Goal: Check status: Check status

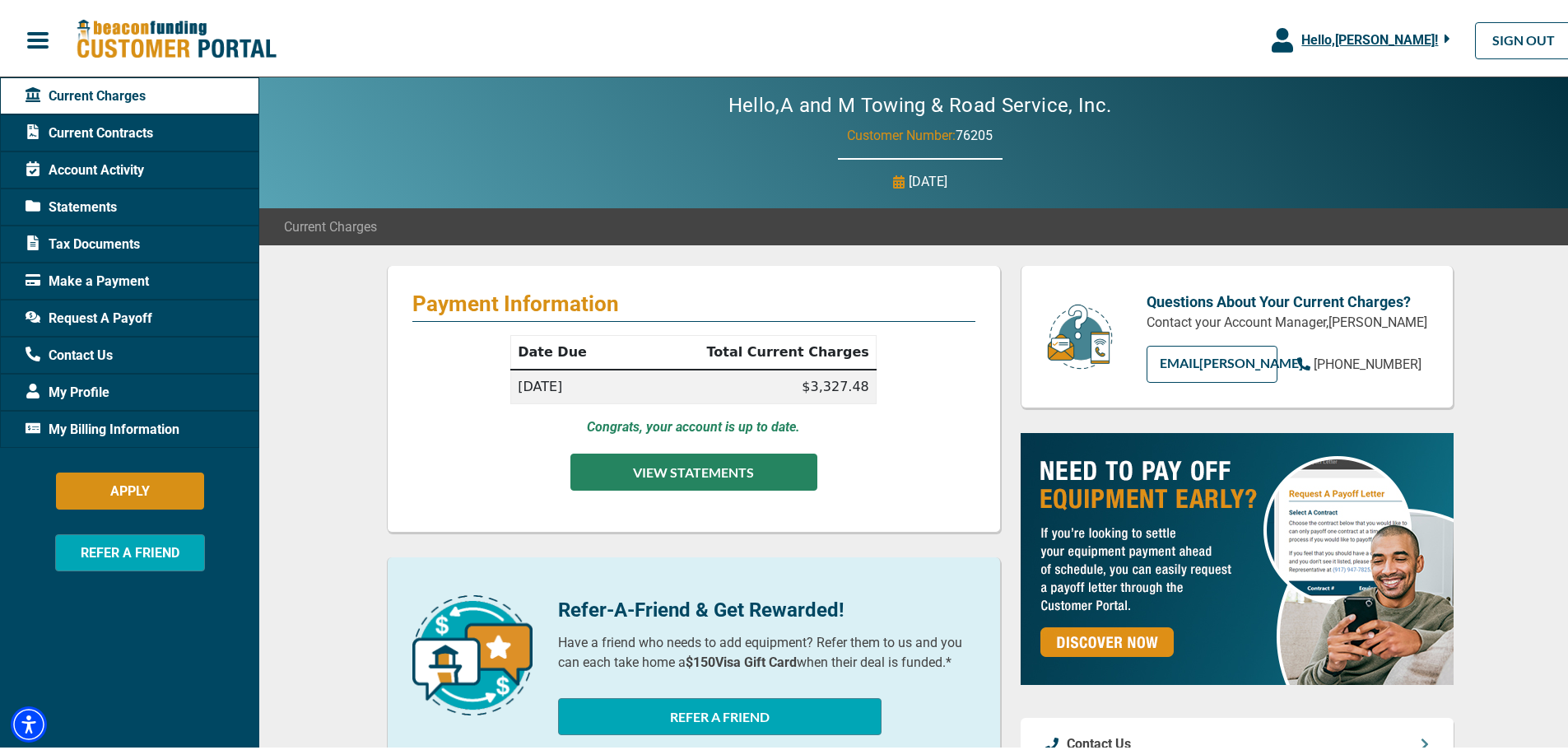
click at [664, 472] on button "VIEW STATEMENTS" at bounding box center [693, 469] width 247 height 37
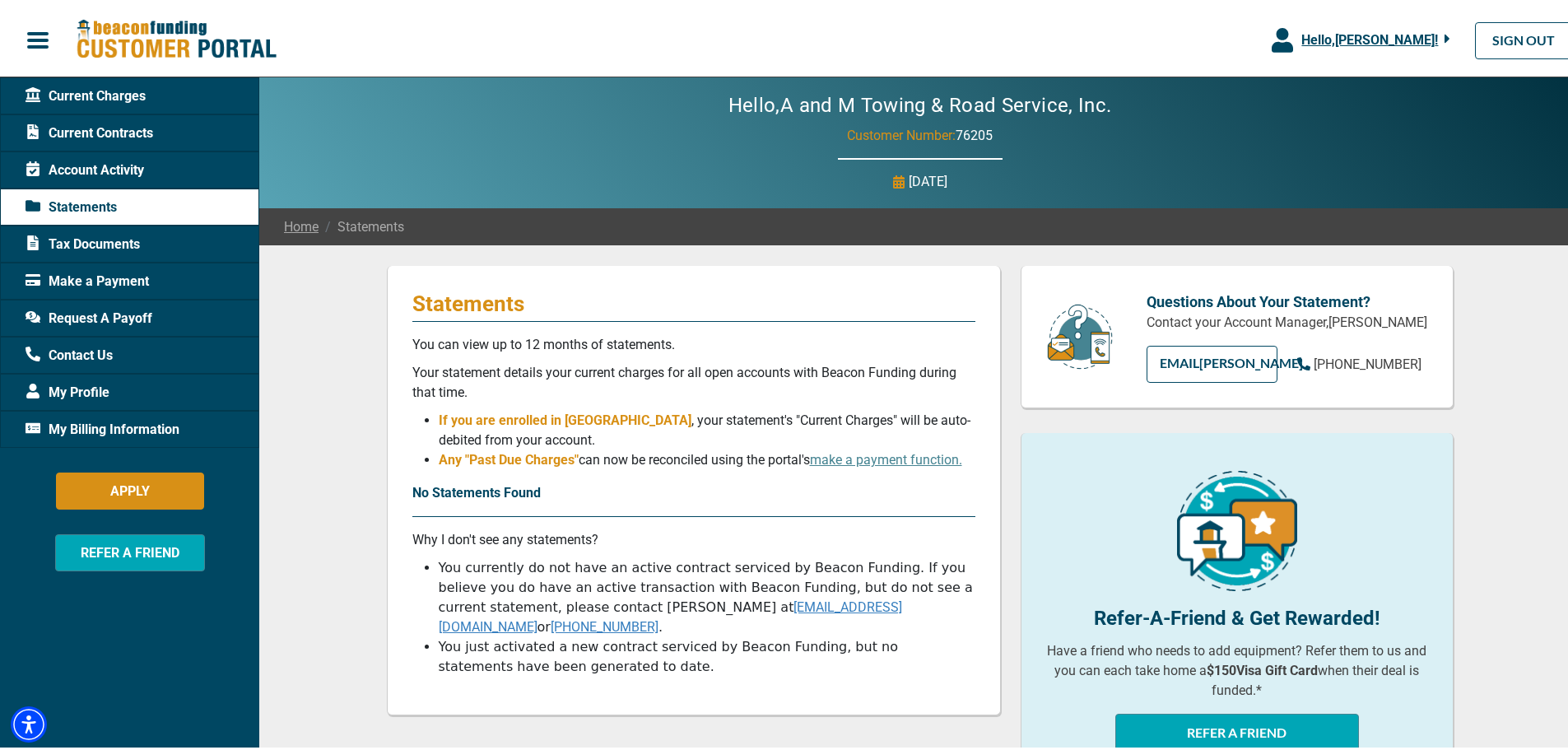
click at [293, 221] on link "Home" at bounding box center [302, 224] width 35 height 20
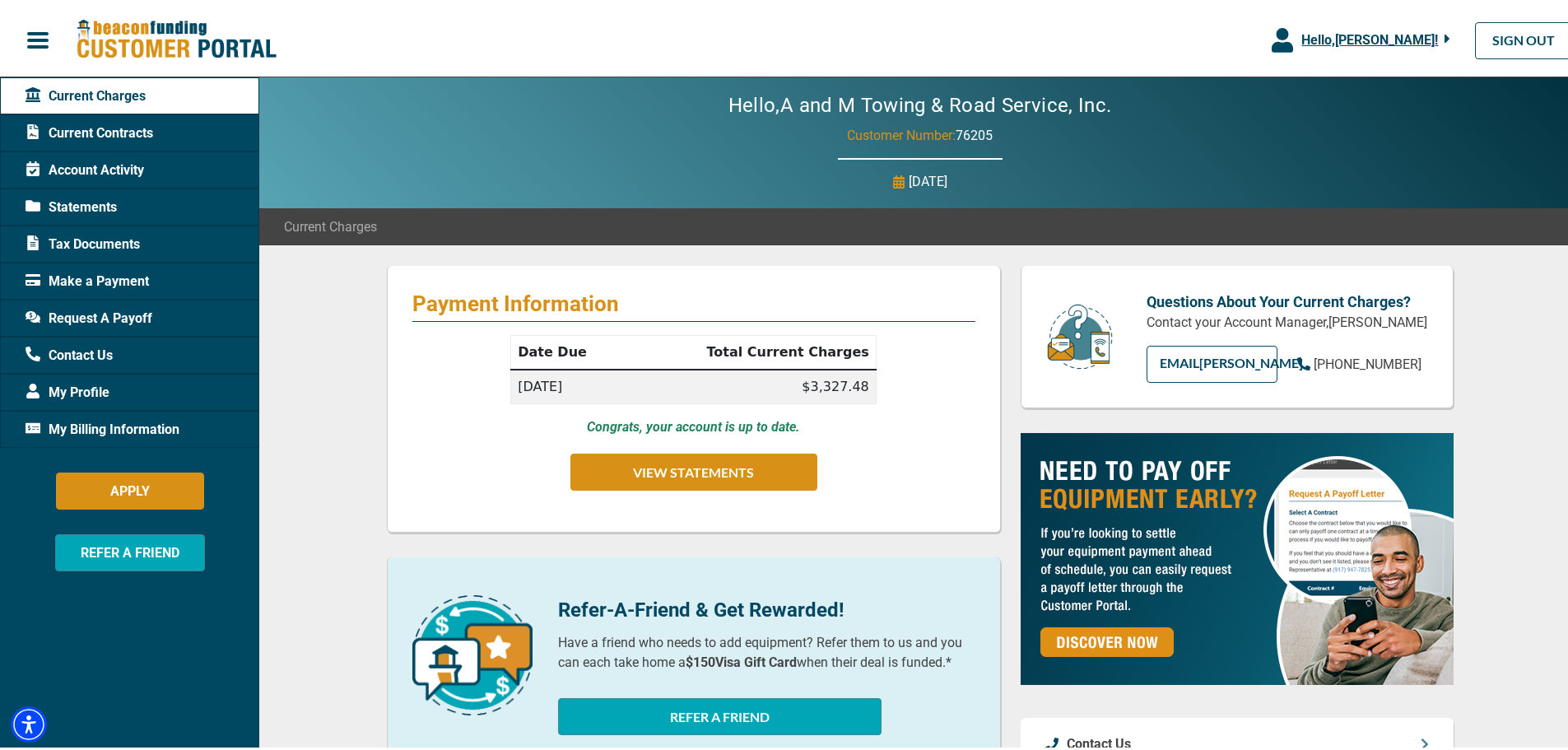
click at [93, 127] on span "Current Contracts" at bounding box center [89, 131] width 127 height 20
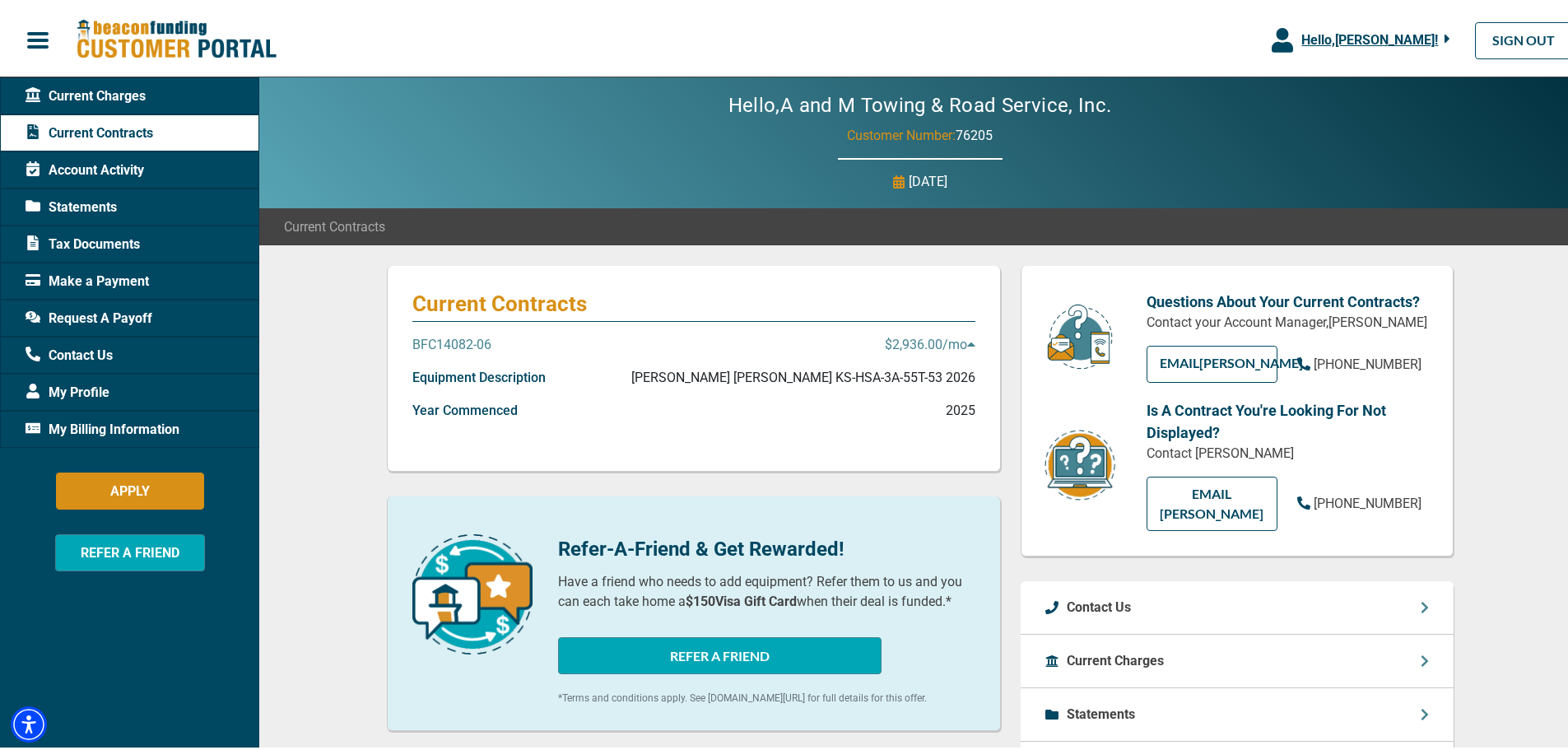
click at [453, 338] on p "BFC14082-06" at bounding box center [451, 342] width 79 height 20
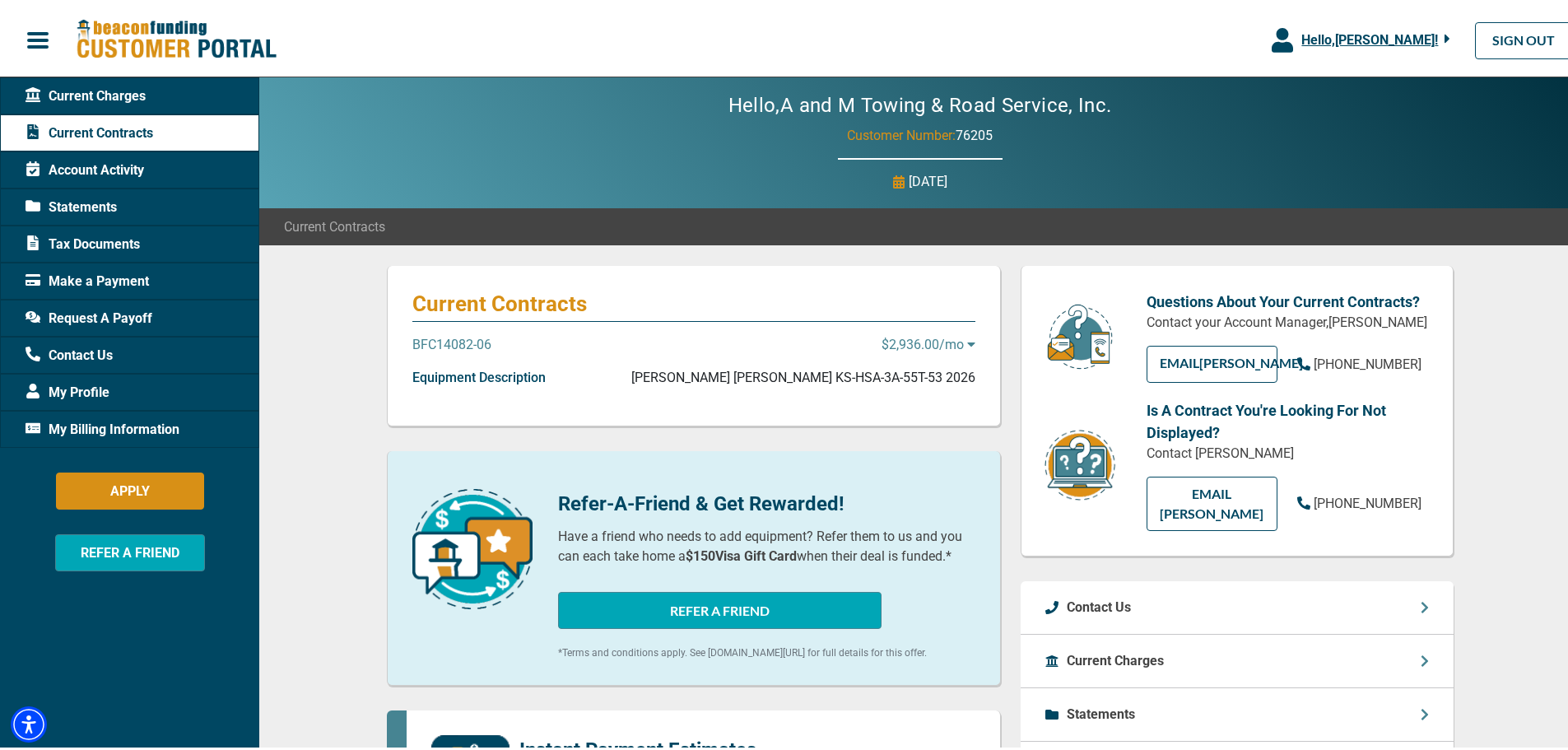
click at [453, 338] on p "BFC14082-06" at bounding box center [451, 342] width 79 height 20
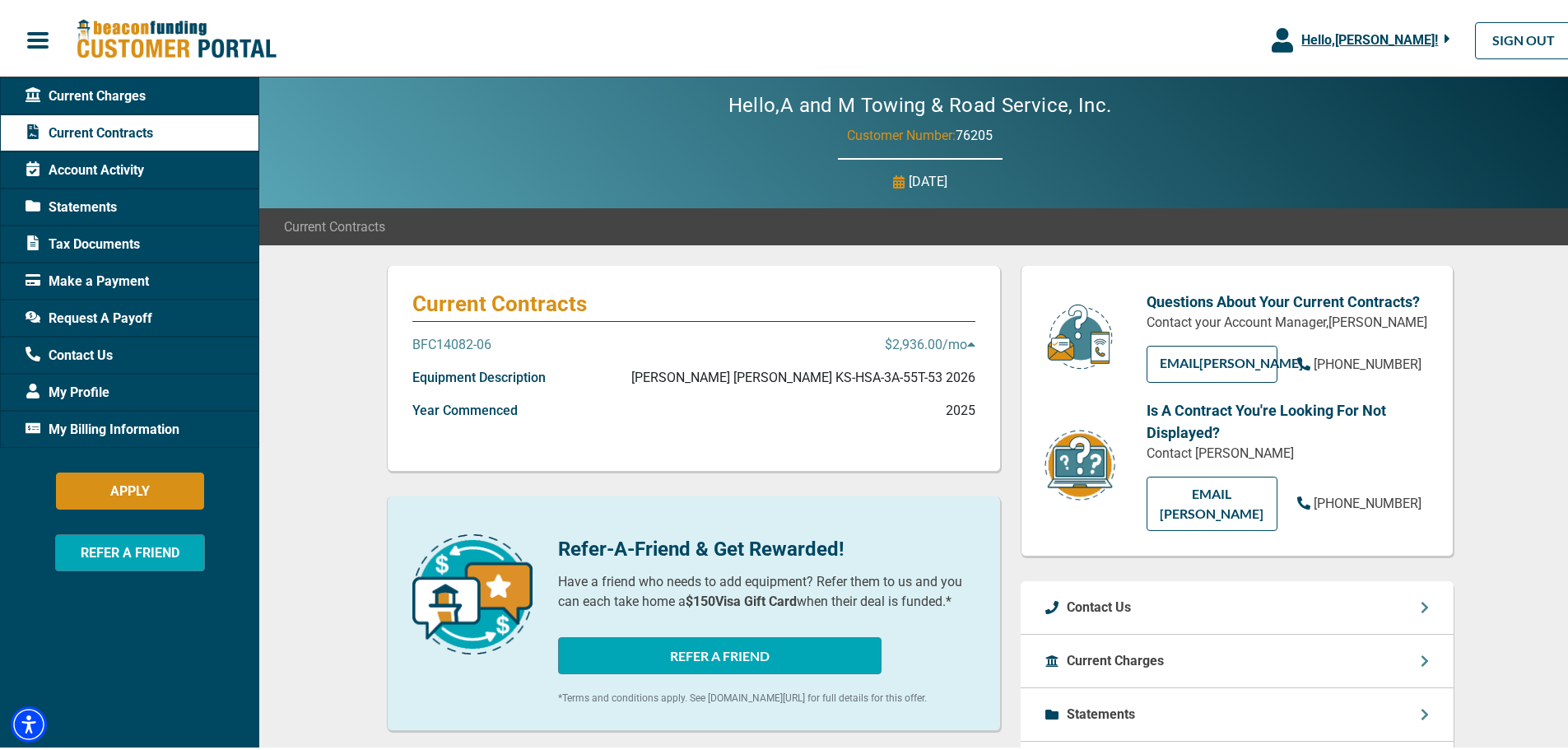
click at [94, 202] on span "Statements" at bounding box center [71, 205] width 91 height 20
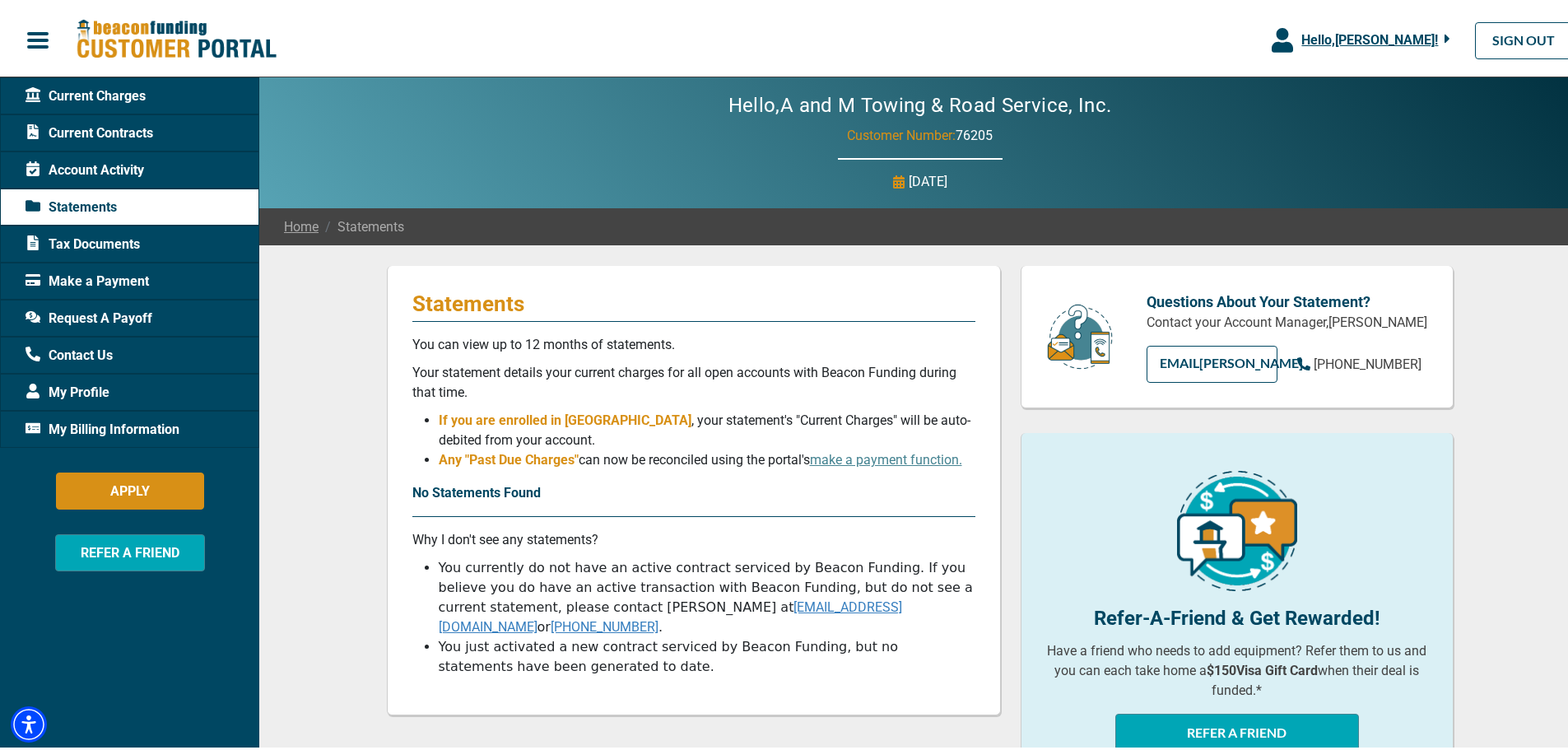
click at [102, 169] on span "Account Activity" at bounding box center [85, 167] width 119 height 20
